Goal: Navigation & Orientation: Find specific page/section

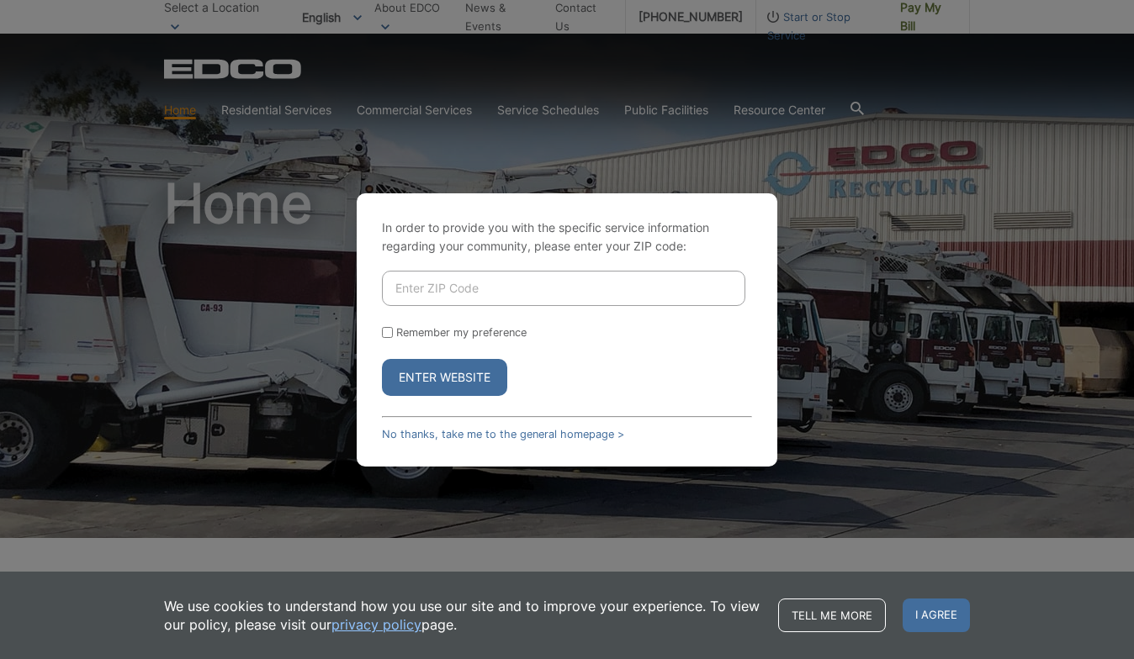
click at [675, 279] on input "Enter ZIP Code" at bounding box center [563, 288] width 363 height 35
type input "92026"
click at [444, 377] on button "Enter Website" at bounding box center [444, 377] width 125 height 37
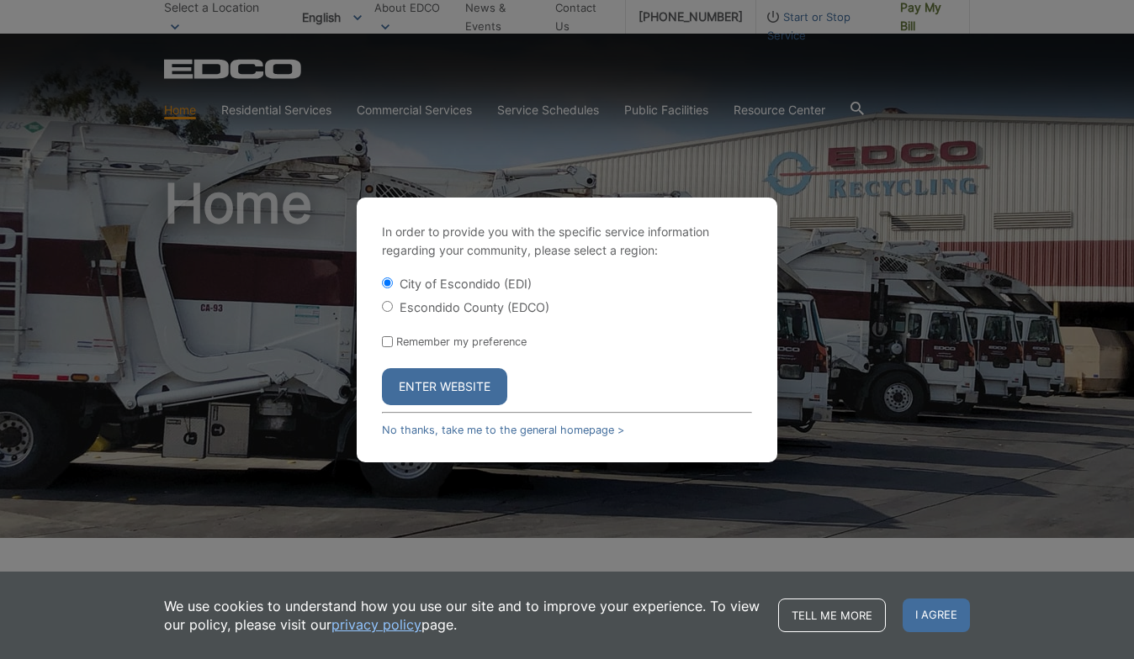
click at [423, 314] on label "Escondido County (EDCO)" at bounding box center [475, 307] width 150 height 14
click at [393, 312] on input "Escondido County (EDCO)" at bounding box center [387, 306] width 11 height 11
radio input "true"
click at [458, 394] on button "Enter Website" at bounding box center [444, 386] width 125 height 37
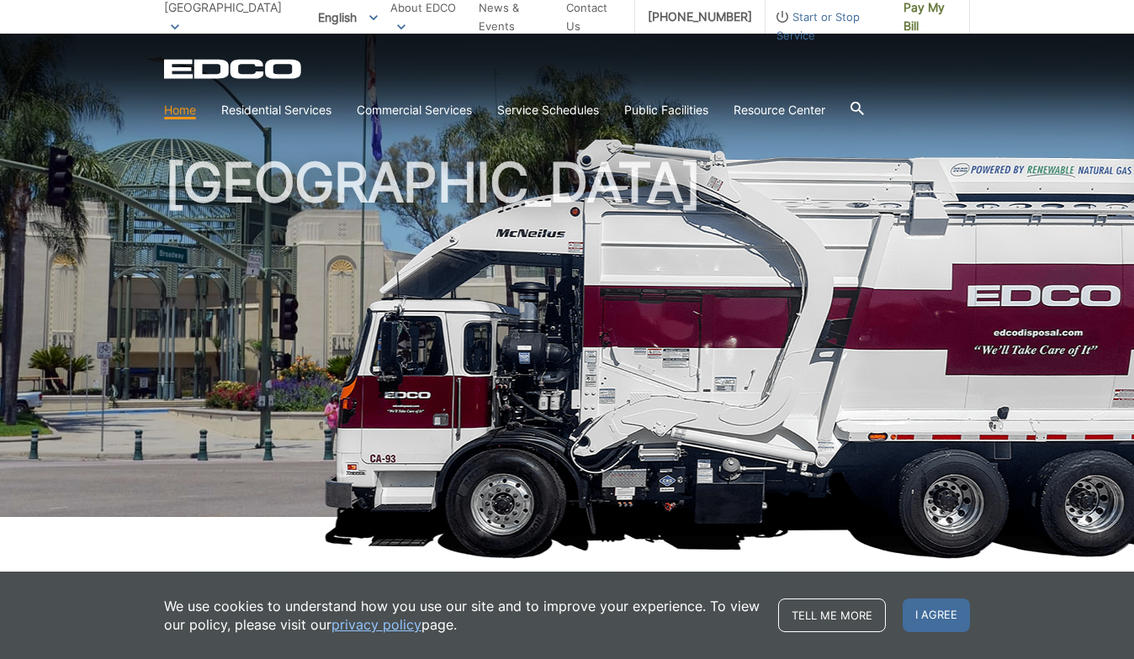
scroll to position [31, 0]
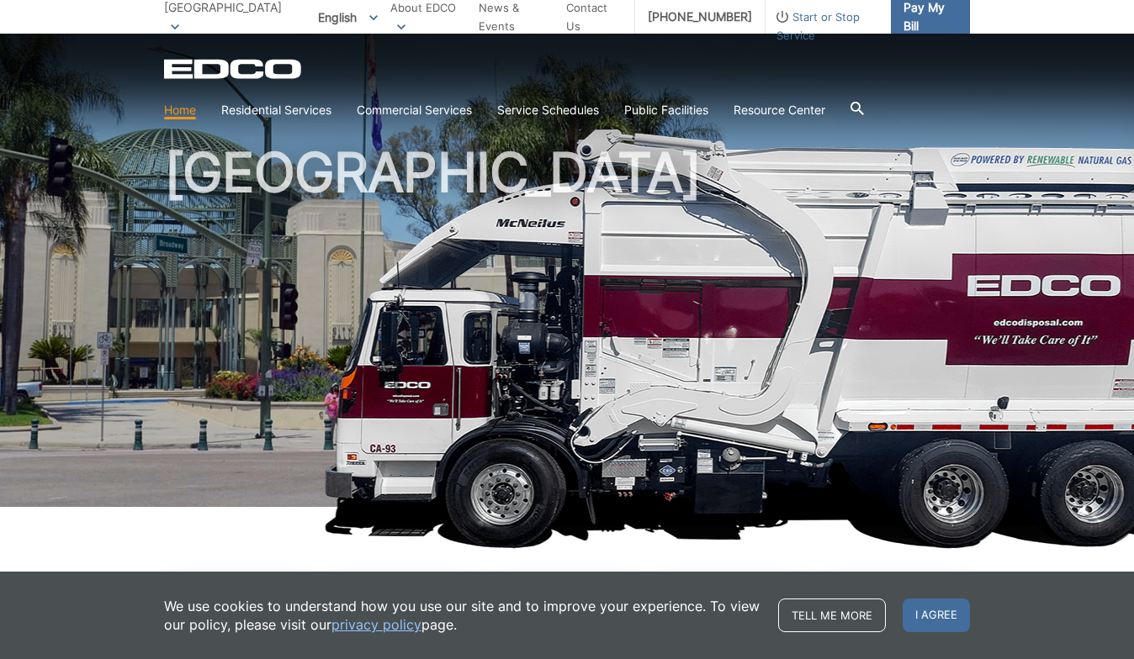
click at [915, 26] on span "Pay My Bill" at bounding box center [929, 16] width 53 height 37
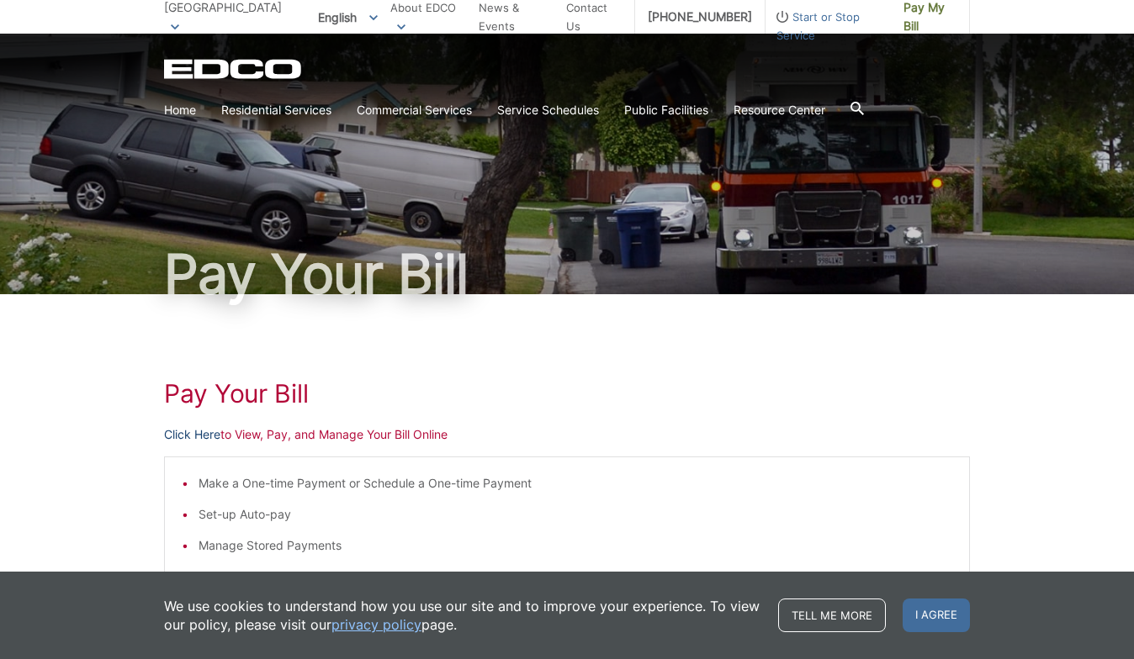
click at [210, 437] on link "Click Here" at bounding box center [192, 435] width 56 height 19
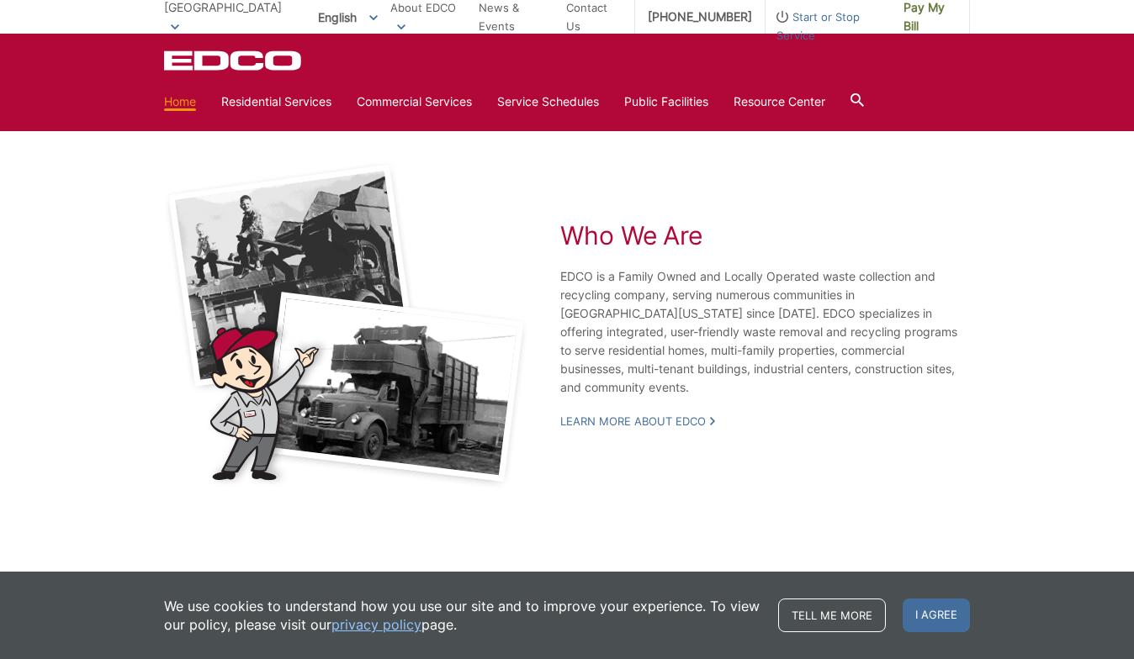
scroll to position [3094, 0]
click at [188, 103] on link "Home" at bounding box center [180, 102] width 32 height 19
click at [580, 16] on link "Contact Us" at bounding box center [594, 16] width 56 height 37
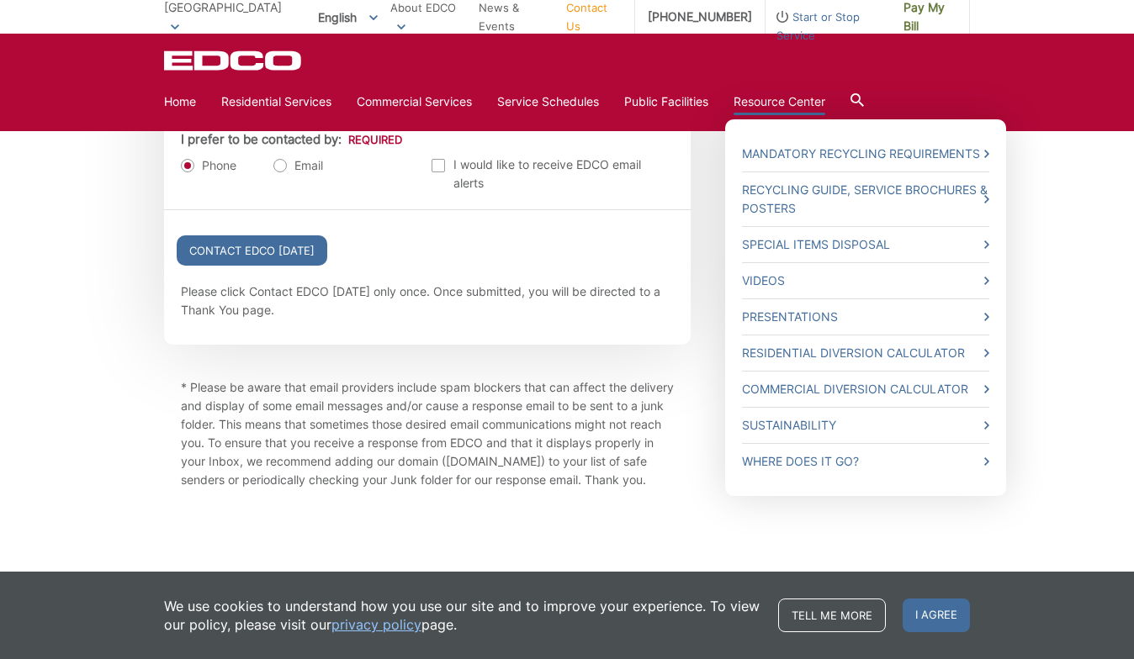
scroll to position [2017, 0]
